Goal: Complete application form

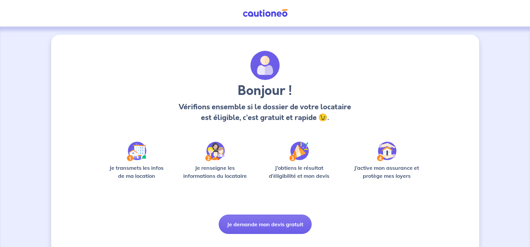
scroll to position [11, 0]
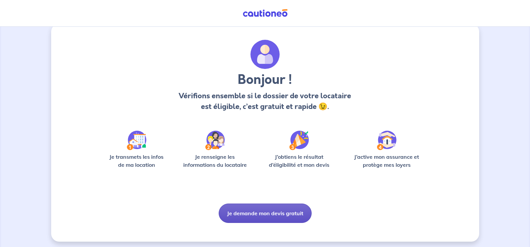
click at [257, 211] on button "Je demande mon devis gratuit" at bounding box center [265, 213] width 93 height 19
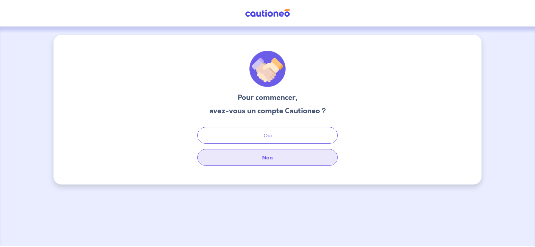
click at [267, 155] on button "Non" at bounding box center [267, 157] width 141 height 17
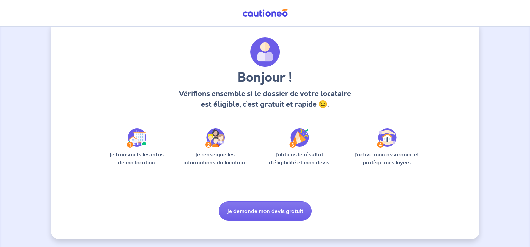
scroll to position [14, 0]
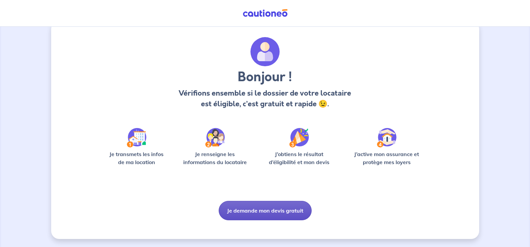
click at [250, 209] on button "Je demande mon devis gratuit" at bounding box center [265, 210] width 93 height 19
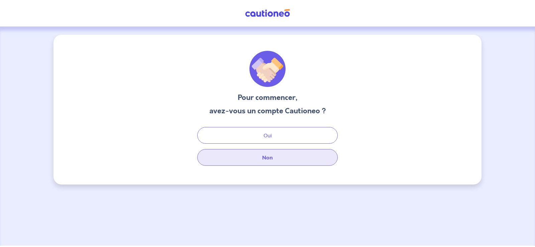
click at [267, 156] on button "Non" at bounding box center [267, 157] width 141 height 17
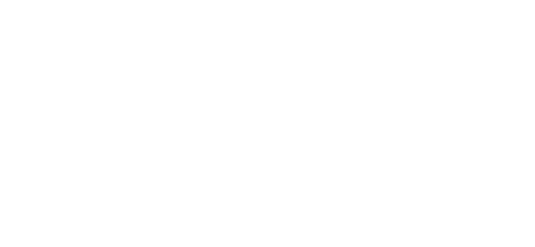
select select "FR"
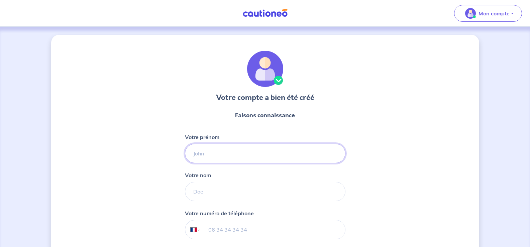
click at [275, 157] on input "Votre prénom" at bounding box center [265, 153] width 161 height 19
type input "Vincent"
type input "Wybail"
type input "06 75 20 98 13"
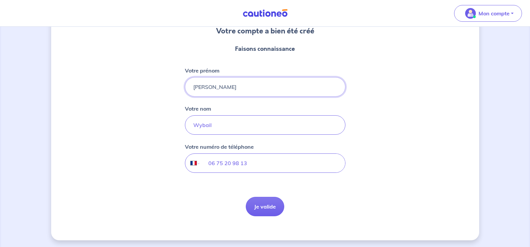
scroll to position [68, 0]
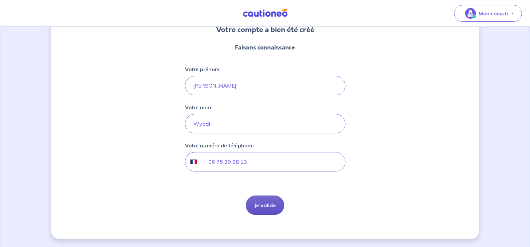
click at [266, 208] on button "Je valide" at bounding box center [265, 205] width 38 height 19
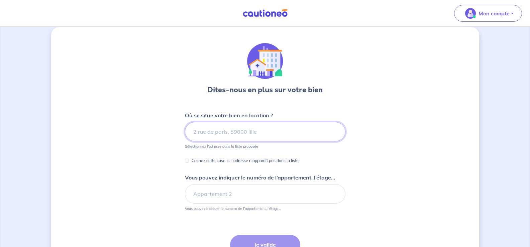
scroll to position [18, 0]
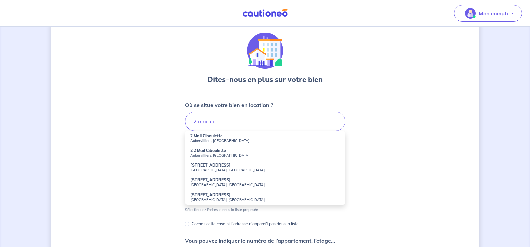
click at [250, 137] on li "2 Mail Ciboulette Aubervilliers, France" at bounding box center [265, 138] width 161 height 15
type input "2 Mail Ciboulette, Aubervilliers, France"
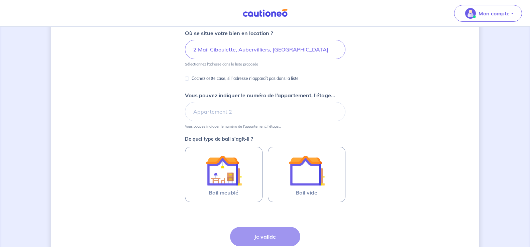
scroll to position [99, 0]
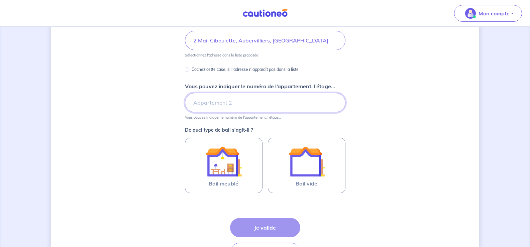
click at [214, 106] on input "Vous pouvez indiquer le numéro de l’appartement, l’étage..." at bounding box center [265, 102] width 161 height 19
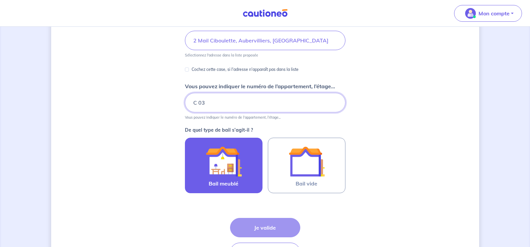
type input "C 03"
click at [208, 166] on img at bounding box center [224, 162] width 36 height 36
click at [0, 0] on input "Bail meublé" at bounding box center [0, 0] width 0 height 0
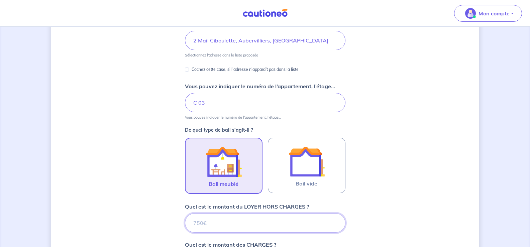
scroll to position [161, 0]
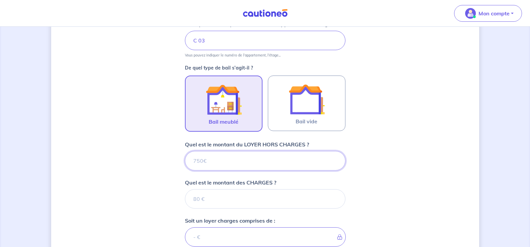
click at [218, 165] on input "Quel est le montant du LOYER HORS CHARGES ?" at bounding box center [265, 160] width 161 height 19
type input "1100"
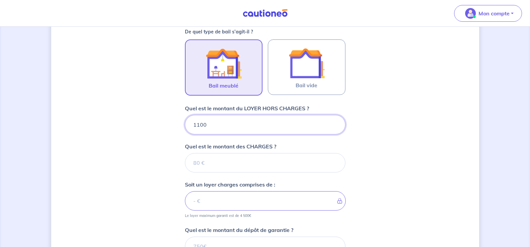
scroll to position [203, 0]
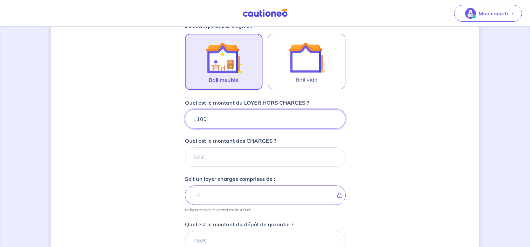
type input "1100"
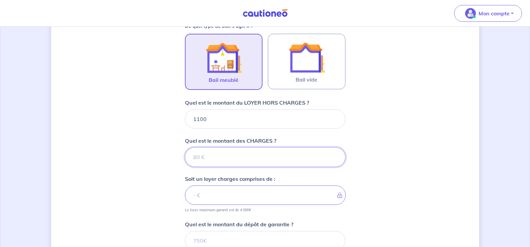
click at [196, 162] on input "Quel est le montant des CHARGES ?" at bounding box center [265, 157] width 161 height 19
type input "130"
type input "1230"
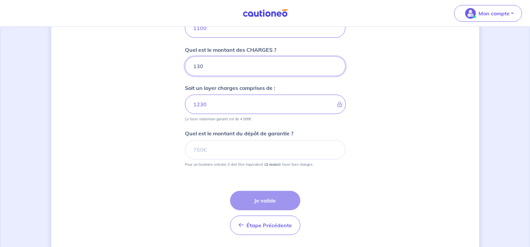
scroll to position [304, 0]
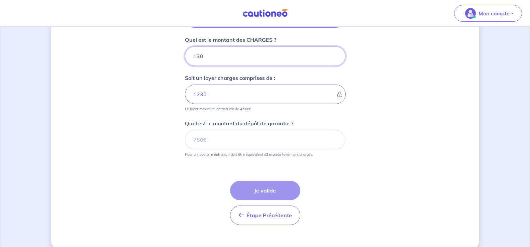
type input "130"
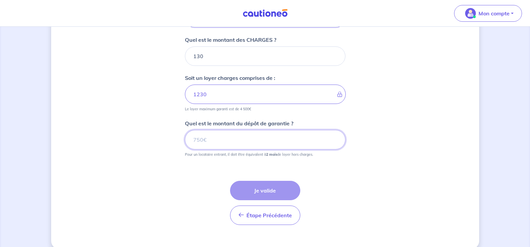
click at [219, 141] on input "Quel est le montant du dépôt de garantie ?" at bounding box center [265, 139] width 161 height 19
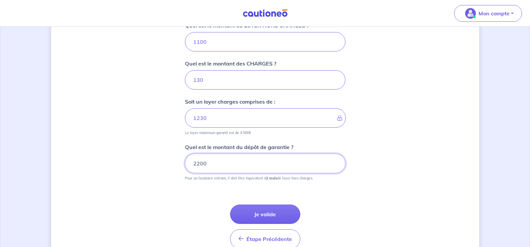
scroll to position [314, 0]
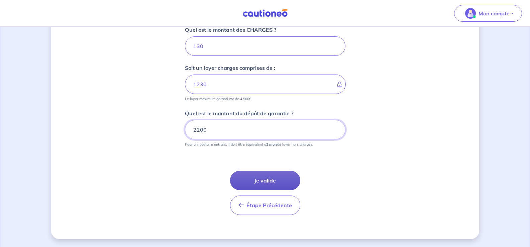
type input "2200"
click at [267, 182] on button "Je valide" at bounding box center [265, 180] width 70 height 19
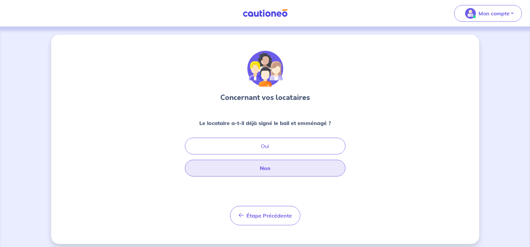
click at [265, 170] on button "Non" at bounding box center [265, 168] width 161 height 17
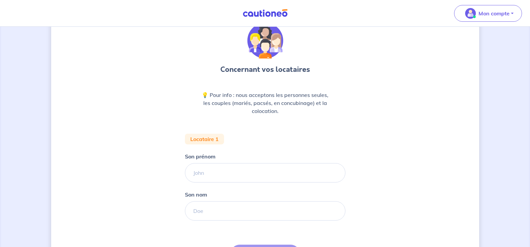
scroll to position [36, 0]
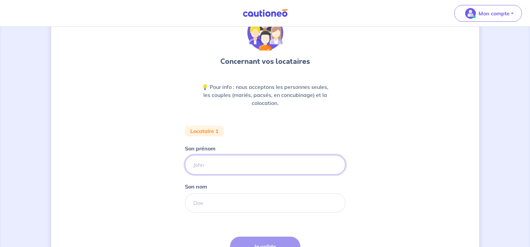
click at [245, 163] on input "Son prénom" at bounding box center [265, 164] width 161 height 19
type input "M"
type input "Jean"
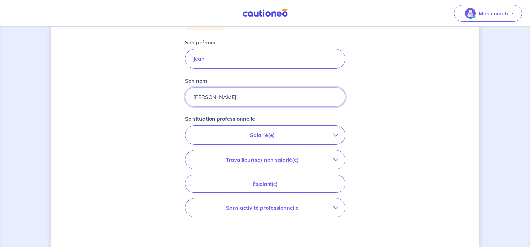
scroll to position [183, 0]
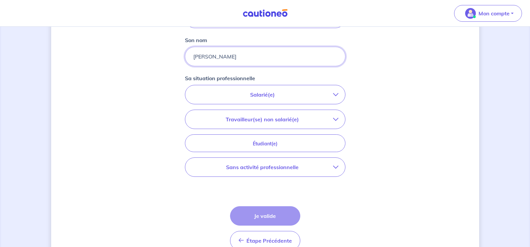
type input "Durand"
click at [323, 97] on p "Salarié(e)" at bounding box center [262, 95] width 141 height 8
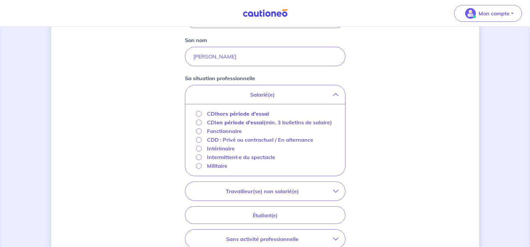
click at [223, 135] on p "Fonctionnaire" at bounding box center [224, 131] width 35 height 8
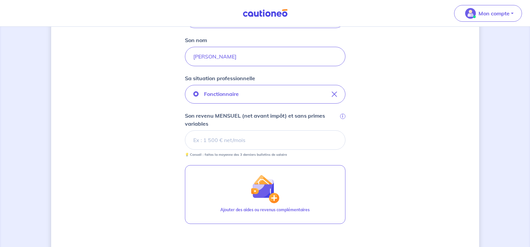
click at [282, 140] on input "Son revenu MENSUEL (net avant impôt) et sans primes variables i" at bounding box center [265, 140] width 161 height 19
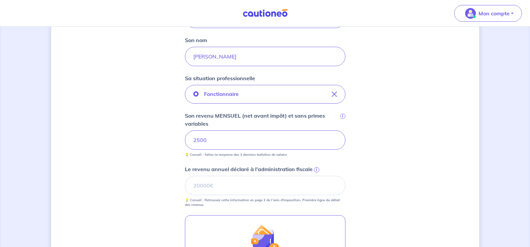
click at [362, 159] on div "Concernant vos locataires 💡 Pour info : nous acceptons les personnes seules, le…" at bounding box center [265, 113] width 428 height 523
click at [253, 182] on input "Le revenu annuel déclaré à l'administration fiscale i" at bounding box center [265, 185] width 161 height 19
type input "28000"
click at [131, 181] on div "Concernant vos locataires 💡 Pour info : nous acceptons les personnes seules, le…" at bounding box center [265, 113] width 428 height 523
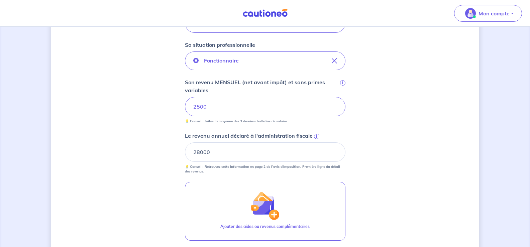
scroll to position [219, 0]
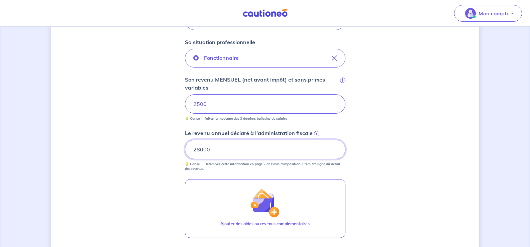
click at [198, 150] on input "28000" at bounding box center [265, 149] width 161 height 19
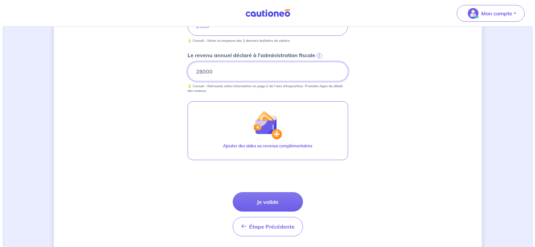
scroll to position [297, 0]
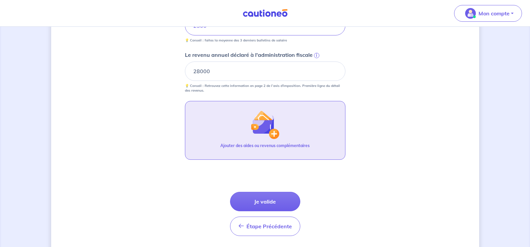
click at [268, 136] on img "button" at bounding box center [265, 124] width 29 height 29
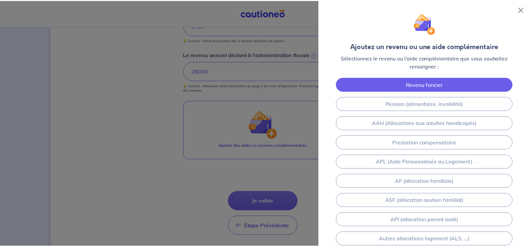
scroll to position [0, 0]
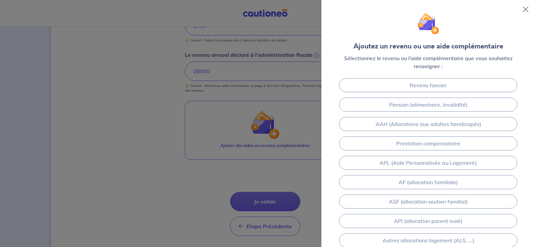
click at [169, 170] on div at bounding box center [267, 123] width 535 height 247
click at [524, 10] on button "Close" at bounding box center [526, 9] width 11 height 11
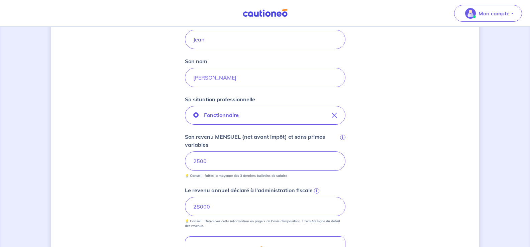
scroll to position [154, 0]
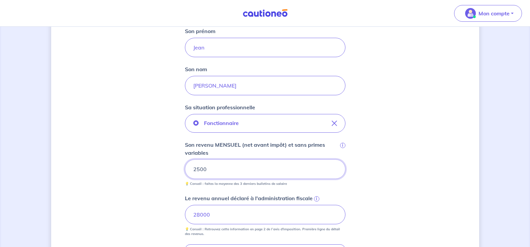
click at [219, 168] on input "2500" at bounding box center [265, 169] width 161 height 19
type input "2"
click at [123, 176] on div "Concernant vos locataires 💡 Pour info : nous acceptons les personnes seules, le…" at bounding box center [265, 142] width 428 height 523
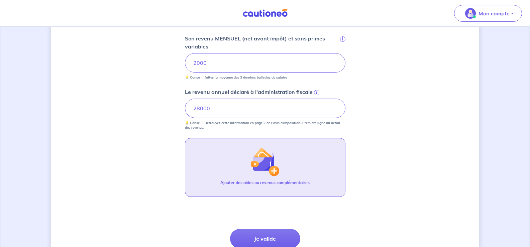
scroll to position [243, 0]
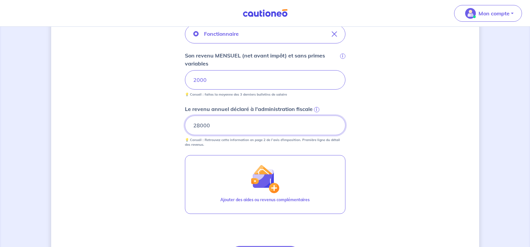
click at [199, 126] on input "28000" at bounding box center [265, 125] width 161 height 19
type input "27000"
click at [104, 175] on div "Concernant vos locataires 💡 Pour info : nous acceptons les personnes seules, le…" at bounding box center [265, 53] width 428 height 523
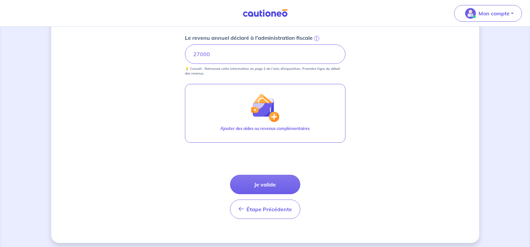
scroll to position [318, 0]
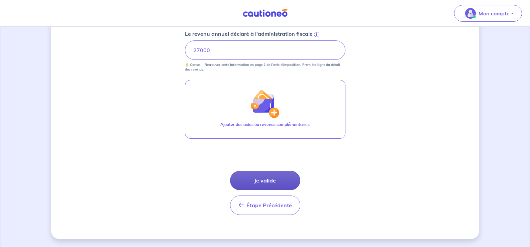
click at [272, 182] on button "Je valide" at bounding box center [265, 180] width 70 height 19
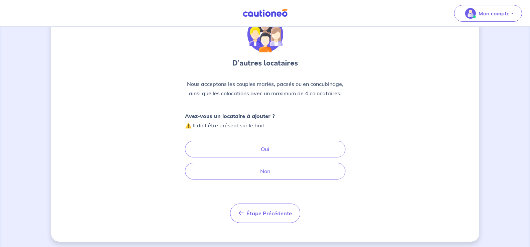
scroll to position [37, 0]
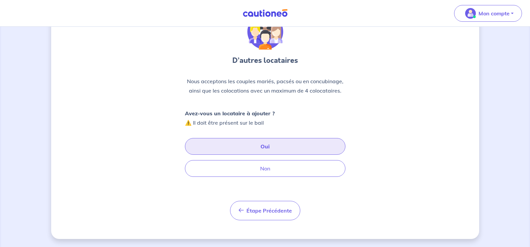
click at [266, 149] on button "Oui" at bounding box center [265, 146] width 161 height 17
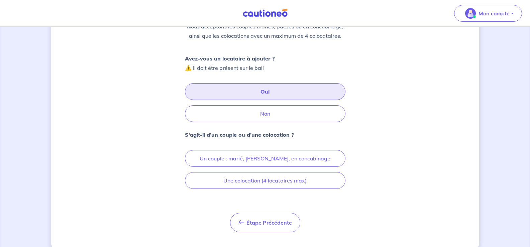
scroll to position [104, 0]
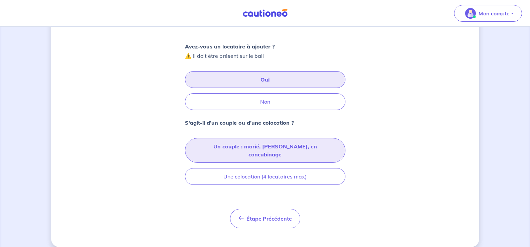
click at [242, 149] on button "Un couple : marié, pacsé, en concubinage" at bounding box center [265, 150] width 161 height 25
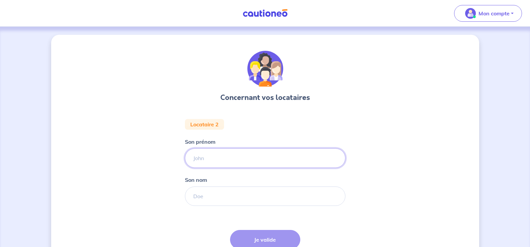
click at [232, 159] on input "Son prénom" at bounding box center [265, 158] width 161 height 19
type input "Marie"
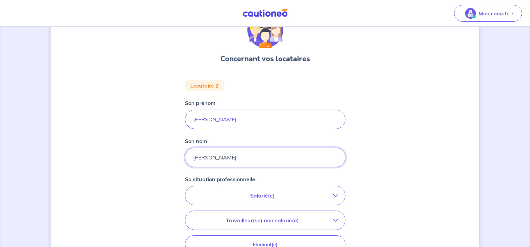
scroll to position [57, 0]
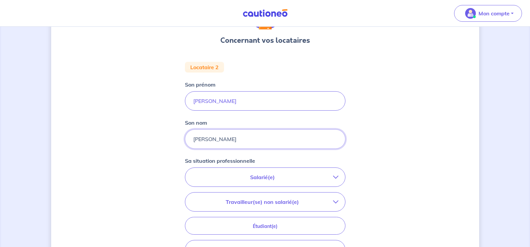
type input "Claire"
click at [267, 183] on button "Salarié(e)" at bounding box center [265, 177] width 160 height 19
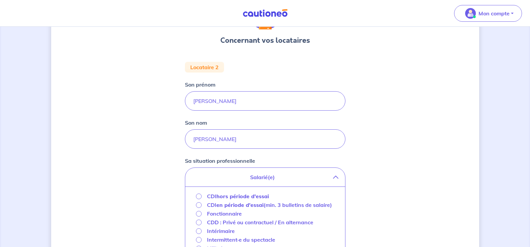
click at [223, 218] on p "Fonctionnaire" at bounding box center [224, 214] width 35 height 8
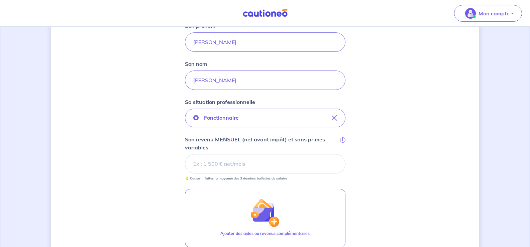
scroll to position [144, 0]
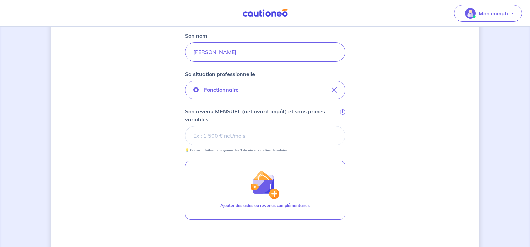
click at [204, 137] on input "Son revenu MENSUEL (net avant impôt) et sans primes variables i" at bounding box center [265, 135] width 161 height 19
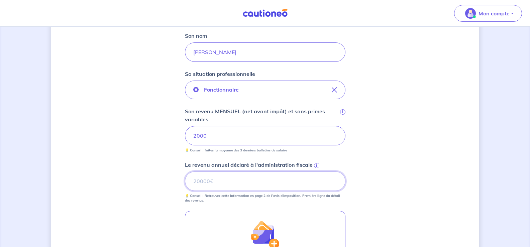
click at [227, 182] on input "Le revenu annuel déclaré à l'administration fiscale i" at bounding box center [265, 181] width 161 height 19
type input "26000"
click at [128, 185] on div "Concernant vos locataires Locataire 2 Son prénom Marie Son nom Claire Sa situat…" at bounding box center [265, 131] width 428 height 480
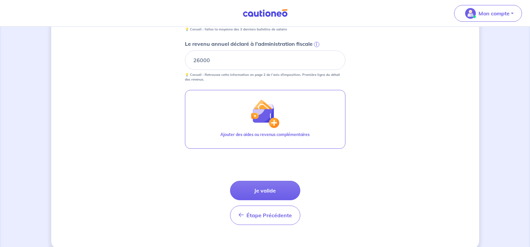
scroll to position [272, 0]
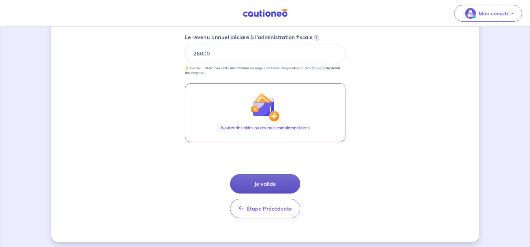
click at [260, 182] on button "Je valide" at bounding box center [265, 183] width 70 height 19
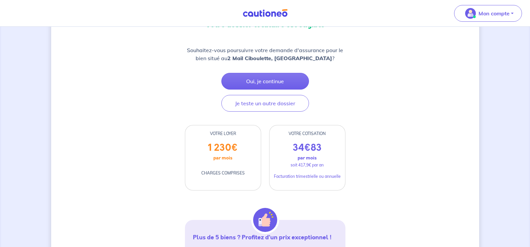
scroll to position [84, 0]
